Goal: Information Seeking & Learning: Find specific fact

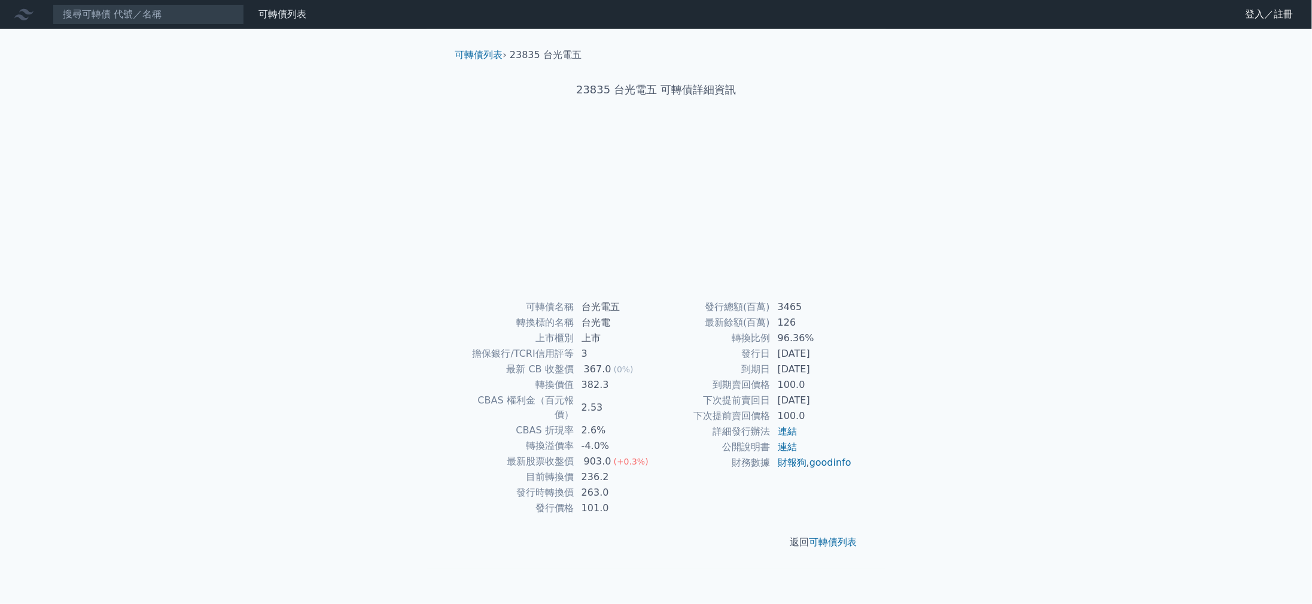
scroll to position [46, 0]
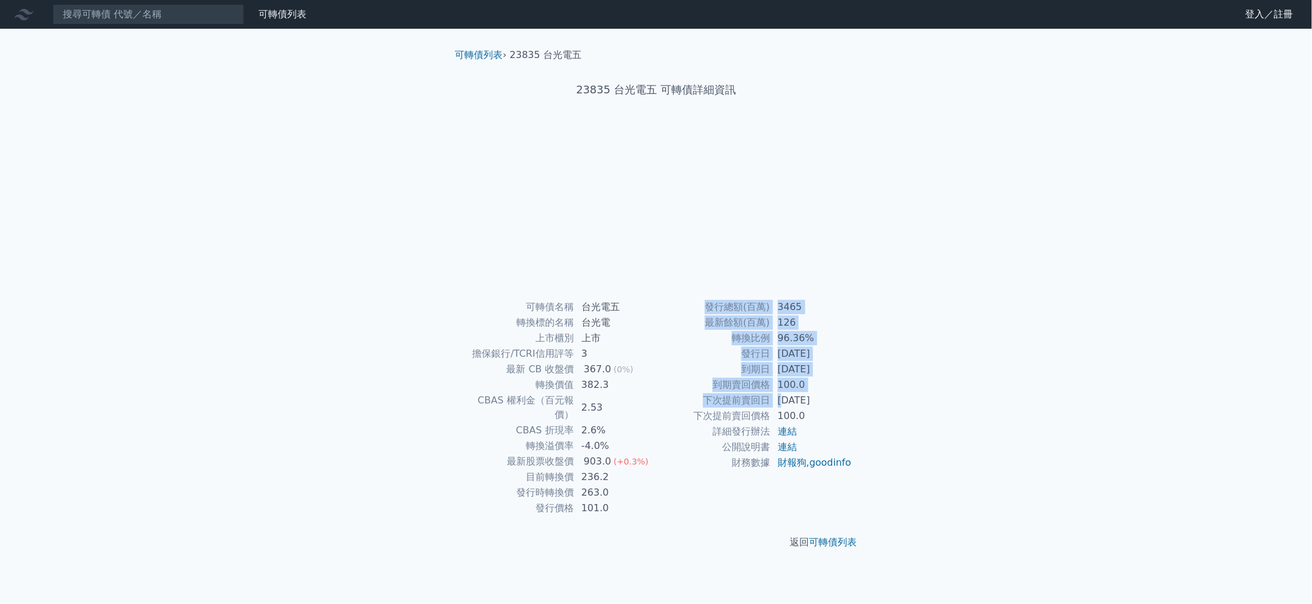
drag, startPoint x: 814, startPoint y: 410, endPoint x: 906, endPoint y: 406, distance: 92.2
click at [867, 406] on div "可轉債名稱 台光電五 轉換標的名稱 台光電 上市櫃別 上市 擔保銀行/TCRI信用評等 3 最新 CB 收盤價 367.0 (0%) 轉換價值 382.3 C…" at bounding box center [656, 407] width 421 height 217
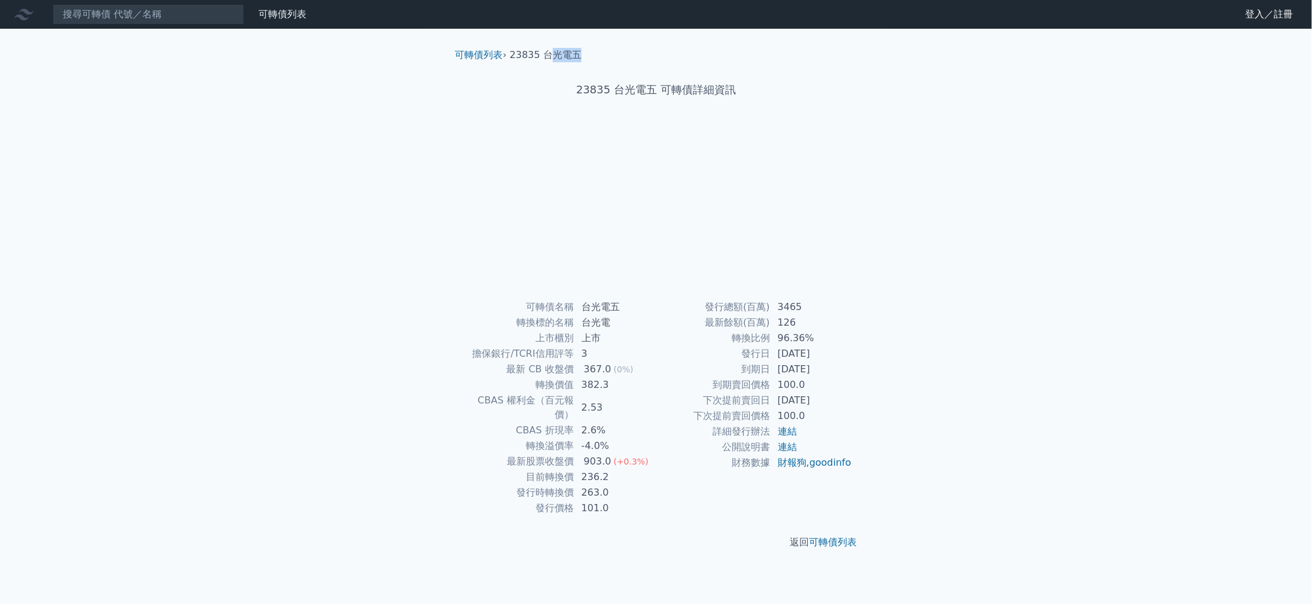
scroll to position [41, 0]
drag, startPoint x: 519, startPoint y: 20, endPoint x: 579, endPoint y: 13, distance: 60.2
click at [579, 29] on div "可轉債列表 › 23835 台光電五" at bounding box center [656, 45] width 421 height 33
click at [537, 48] on li "23835 台光電五" at bounding box center [546, 55] width 72 height 14
drag, startPoint x: 515, startPoint y: 25, endPoint x: 564, endPoint y: 31, distance: 49.3
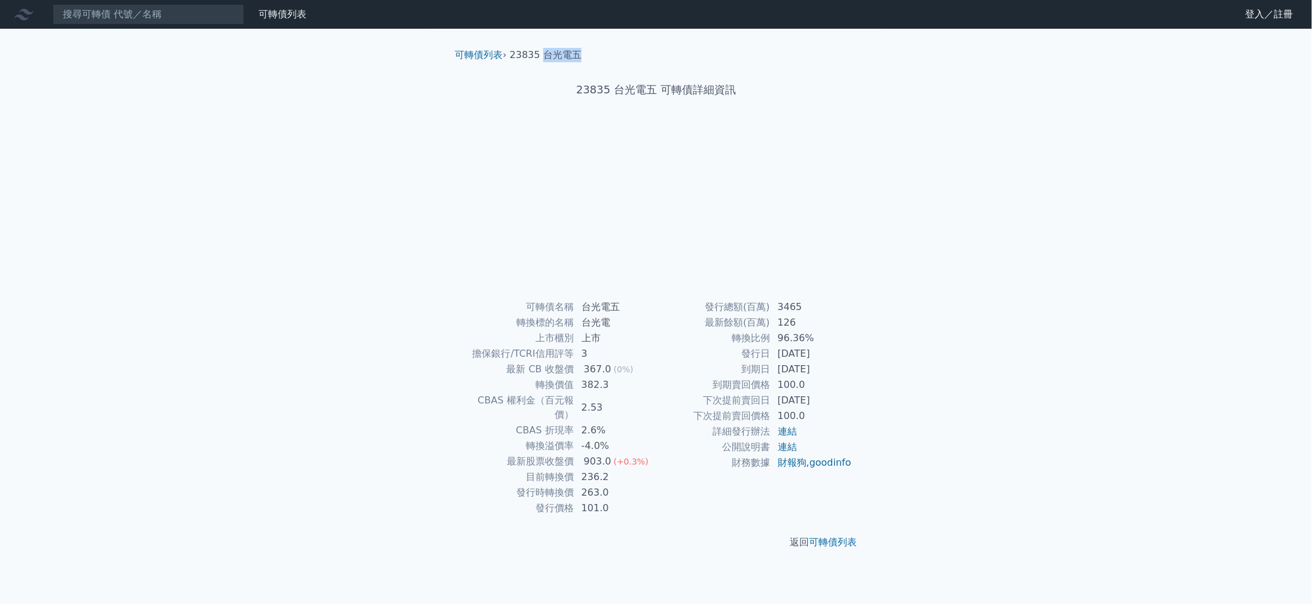
click at [564, 48] on ol "可轉債列表 › 23835 台光電五" at bounding box center [656, 55] width 421 height 14
click at [200, 25] on input at bounding box center [148, 14] width 191 height 20
type input "3032"
